Goal: Understand process/instructions

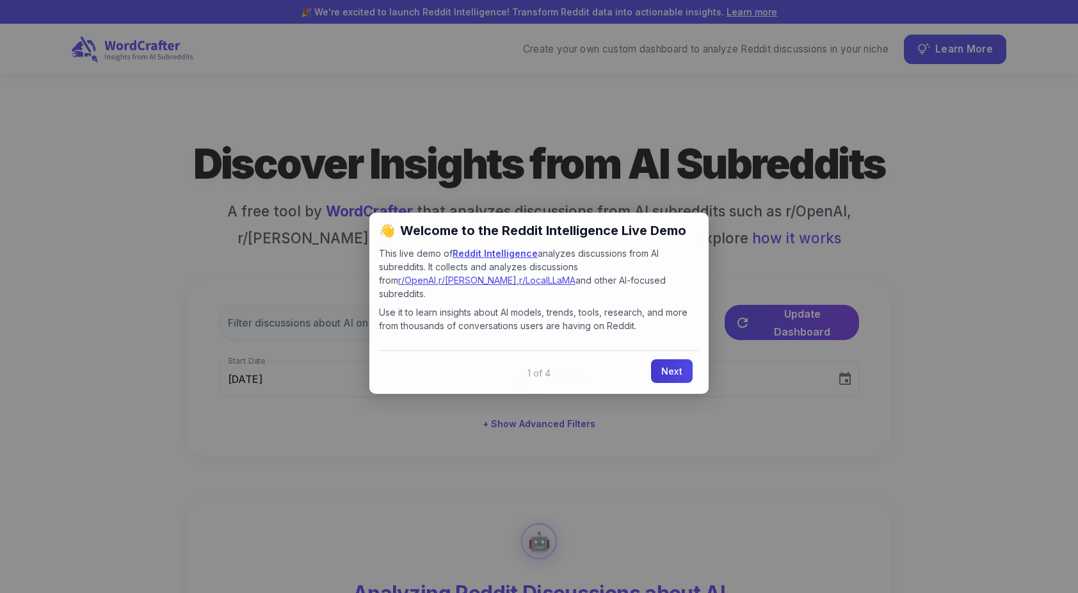
click at [657, 359] on link "Next" at bounding box center [672, 371] width 42 height 24
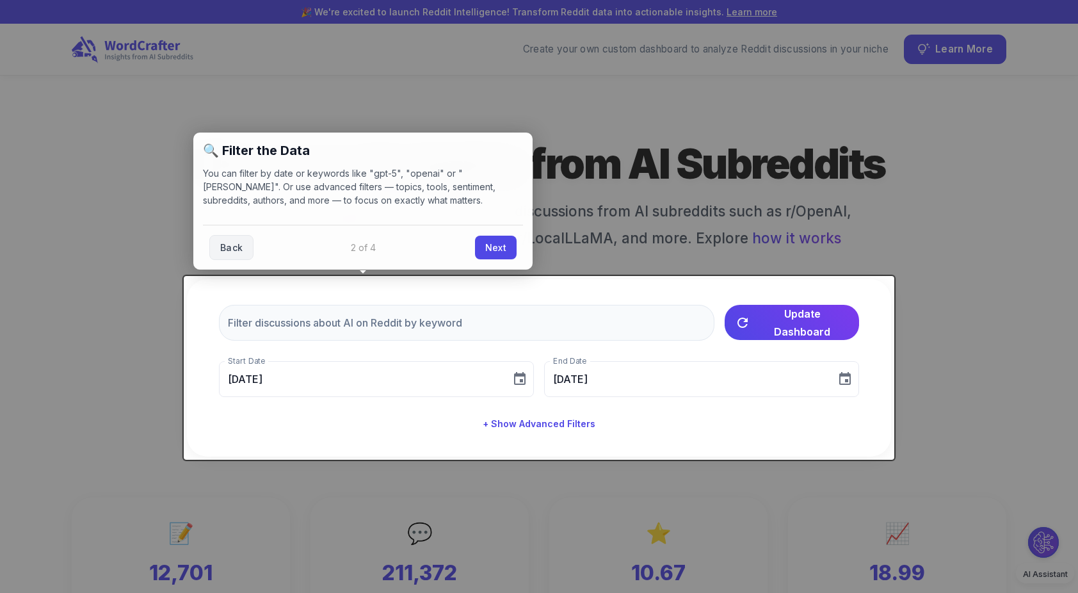
type input "[DATE]"
click at [491, 246] on link "Next" at bounding box center [496, 246] width 42 height 24
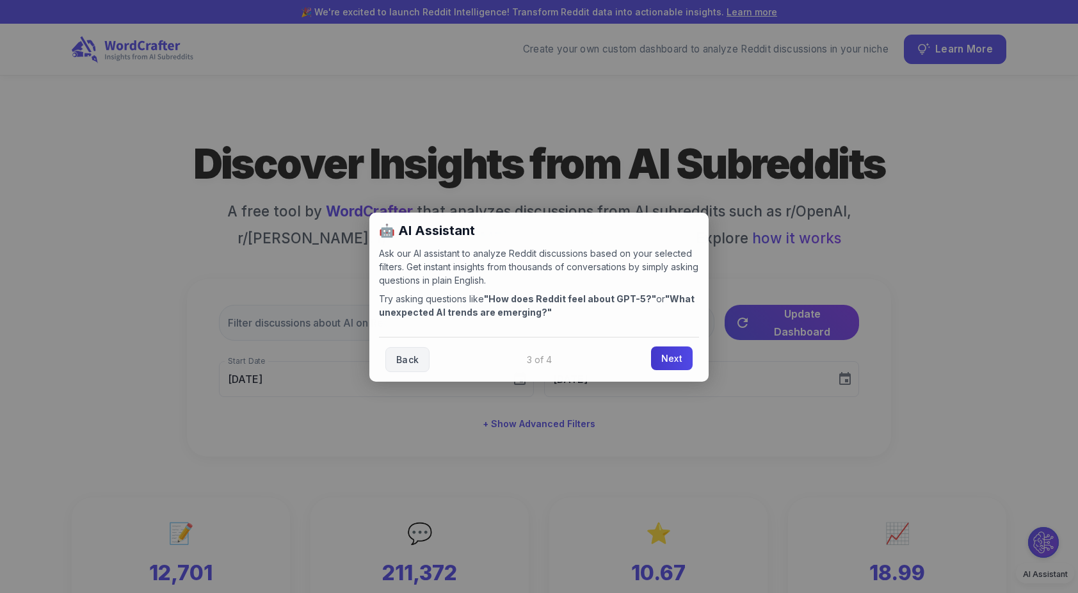
click at [669, 354] on link "Next" at bounding box center [672, 358] width 42 height 24
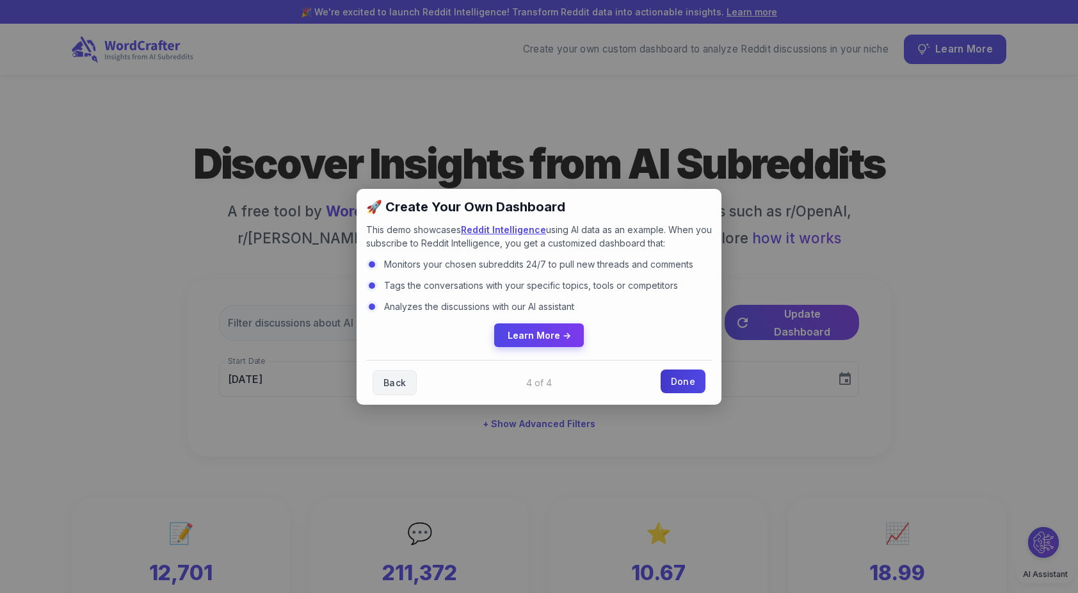
click at [685, 378] on link "Done" at bounding box center [682, 381] width 45 height 24
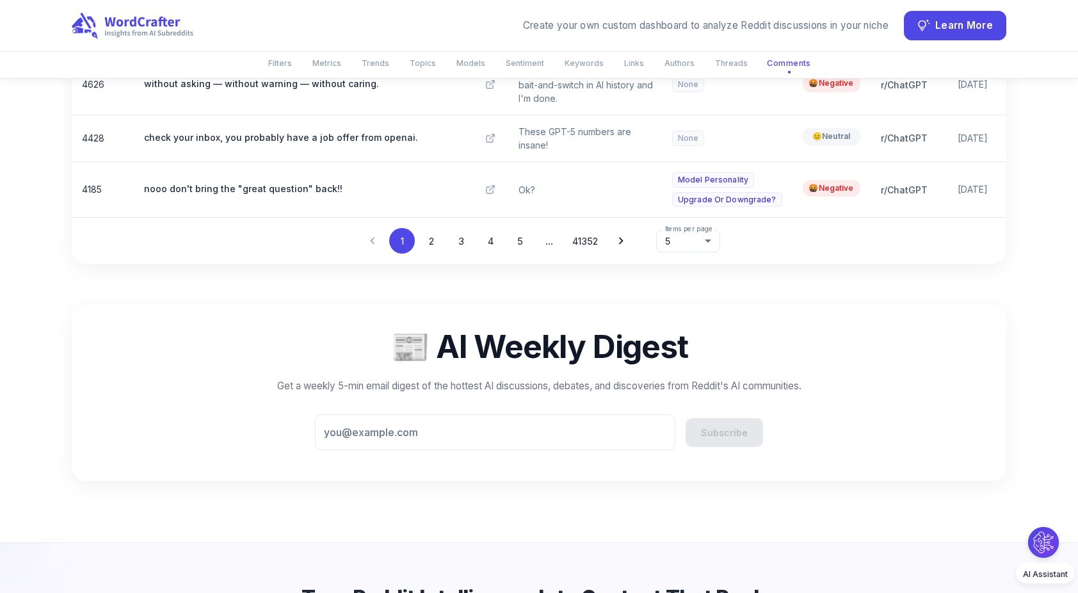
scroll to position [6623, 5]
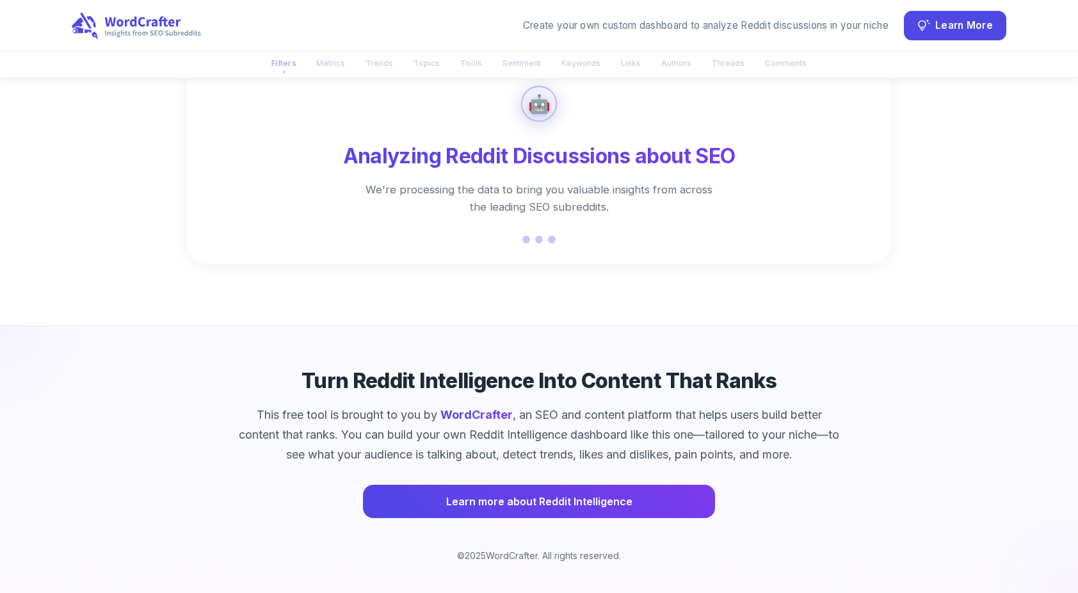
scroll to position [88, 0]
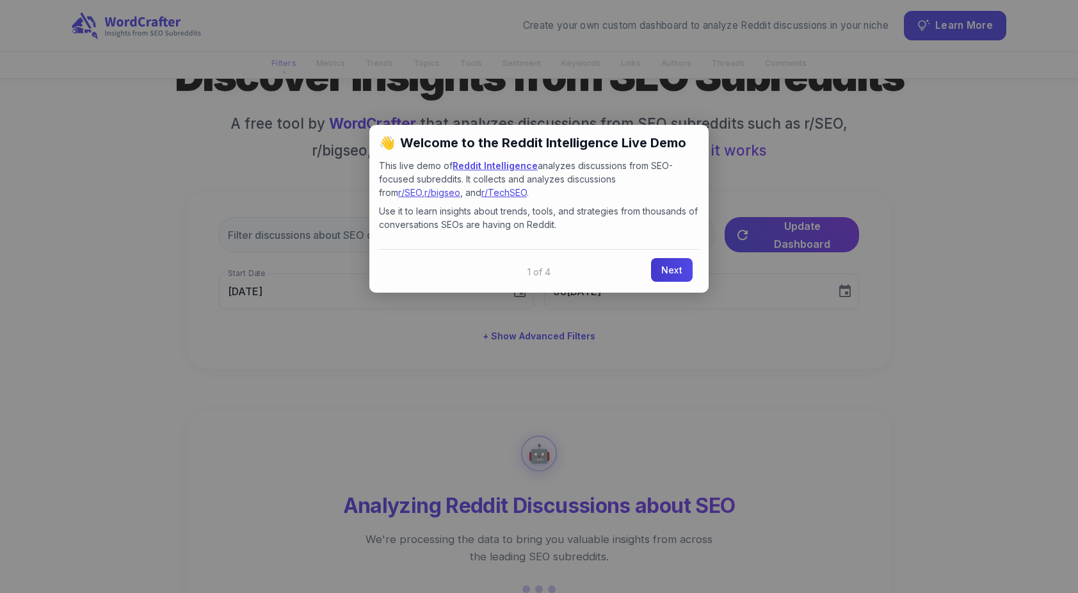
click at [660, 264] on link "Next" at bounding box center [672, 270] width 42 height 24
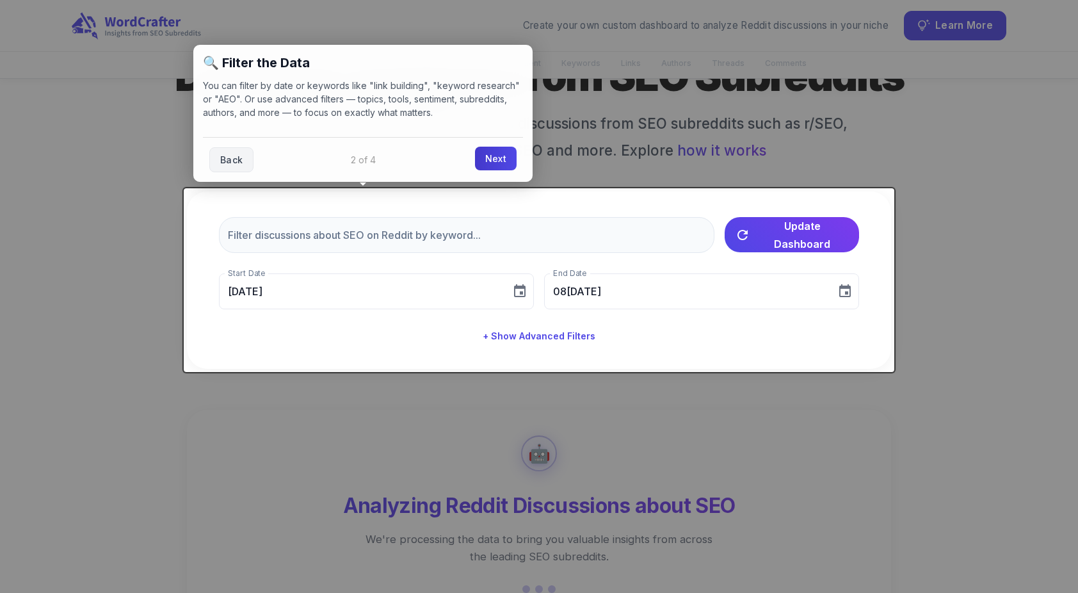
click at [475, 155] on link "Next" at bounding box center [496, 159] width 42 height 24
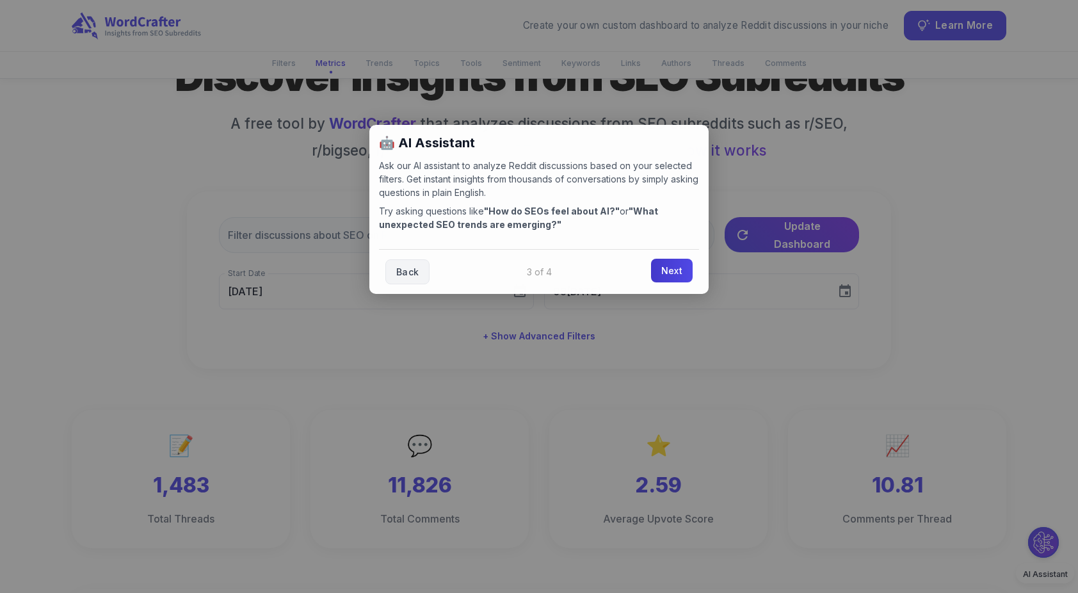
click at [668, 274] on link "Next" at bounding box center [672, 271] width 42 height 24
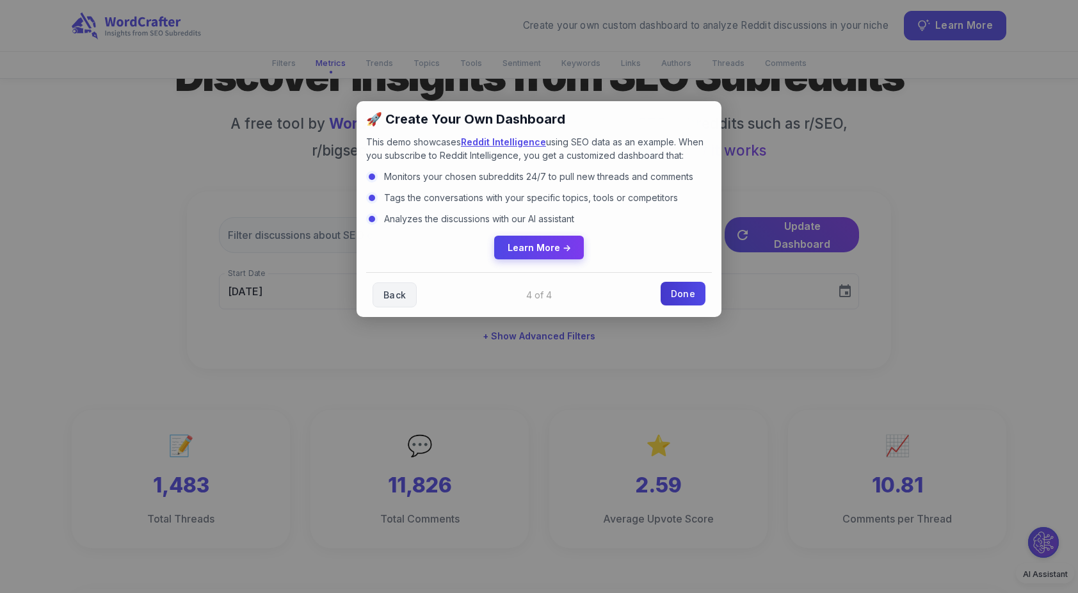
click at [680, 289] on link "Done" at bounding box center [682, 294] width 45 height 24
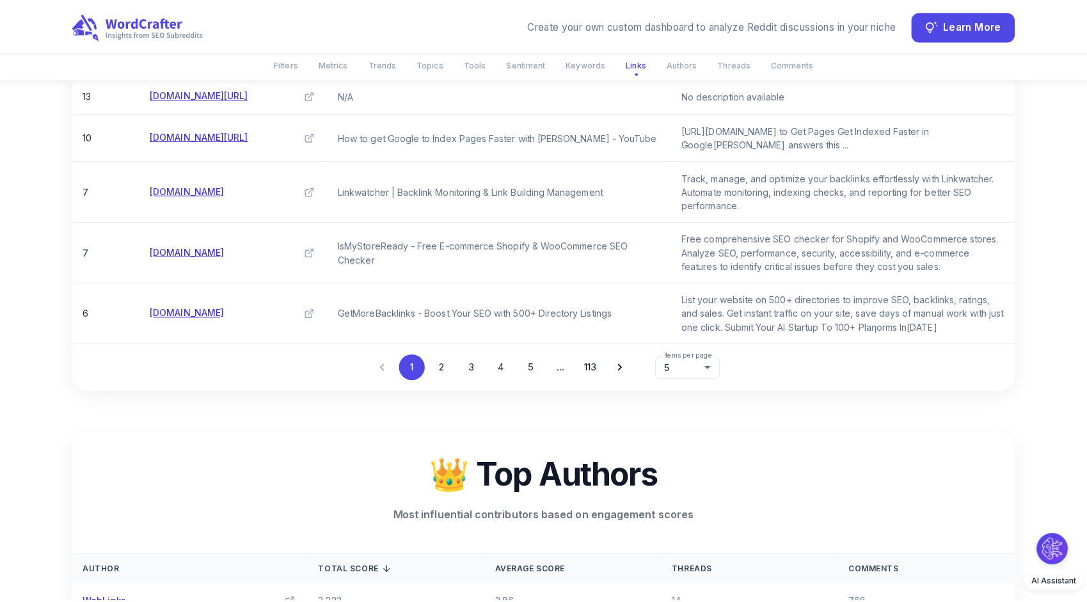
scroll to position [4144, 0]
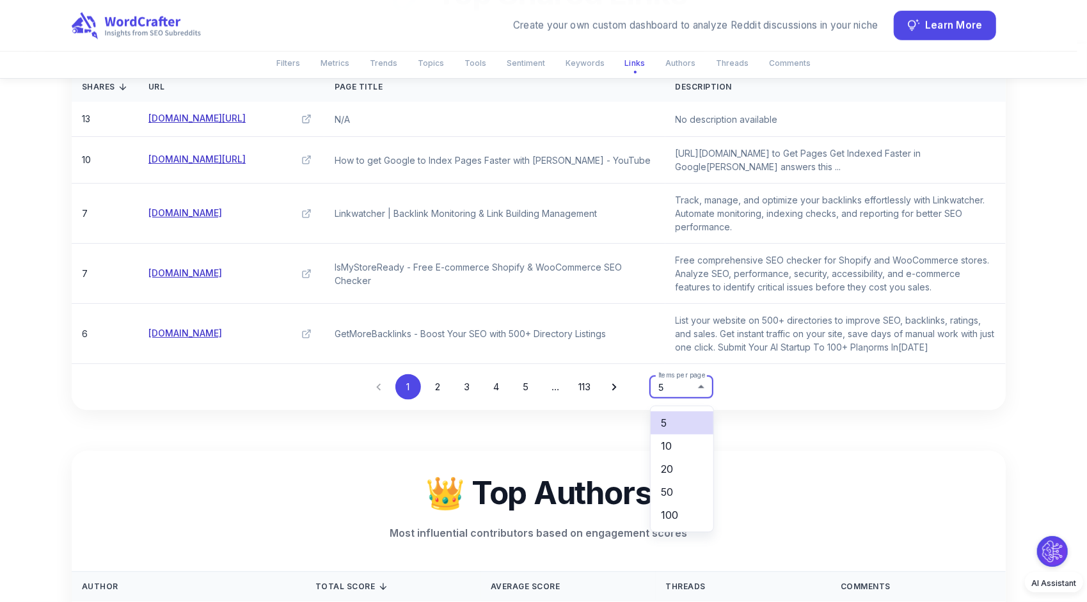
click at [669, 518] on li "100" at bounding box center [682, 515] width 63 height 23
type input "***"
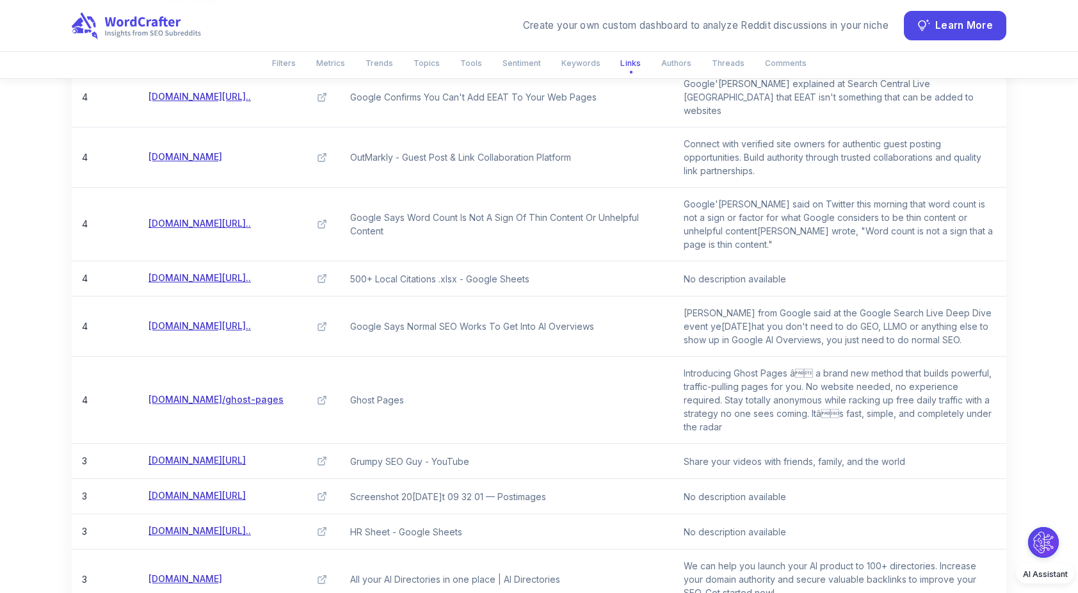
scroll to position [5050, 0]
